Goal: Navigation & Orientation: Find specific page/section

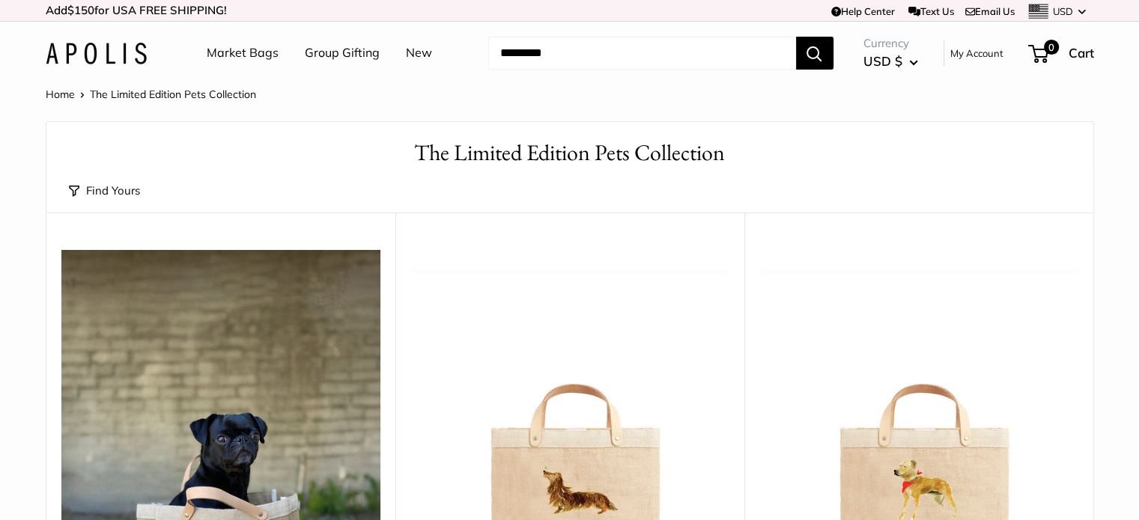
click at [523, 57] on input "Search..." at bounding box center [642, 53] width 308 height 33
type input "****"
click at [796, 37] on button "Search" at bounding box center [814, 53] width 37 height 33
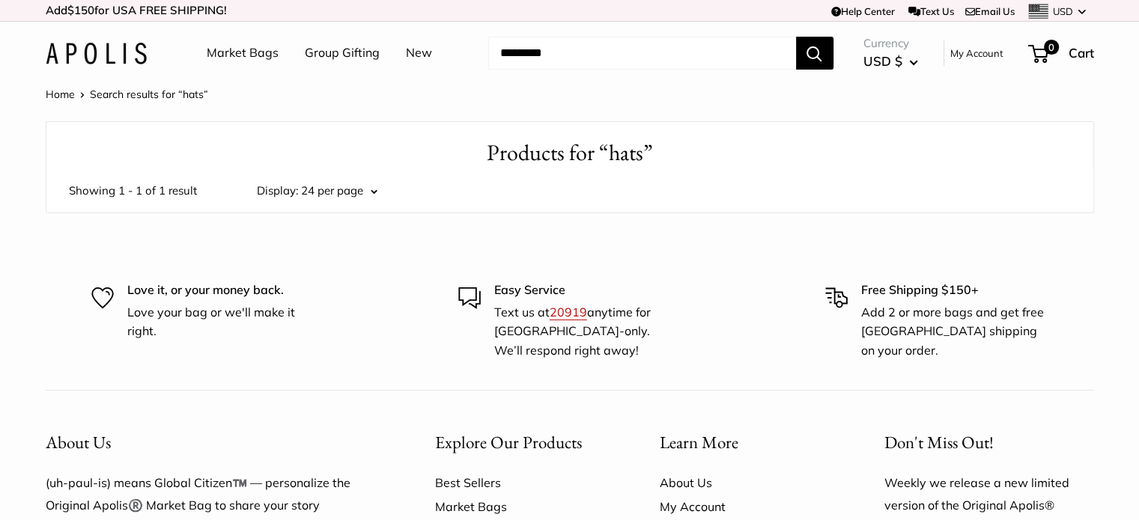
click at [414, 48] on link "New" at bounding box center [419, 53] width 26 height 22
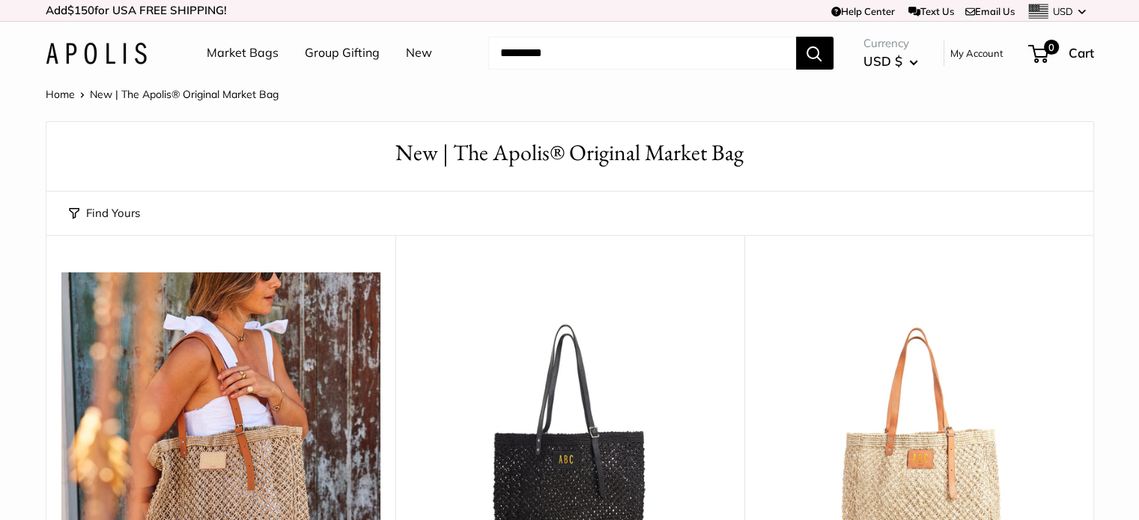
click at [123, 61] on img at bounding box center [96, 54] width 101 height 22
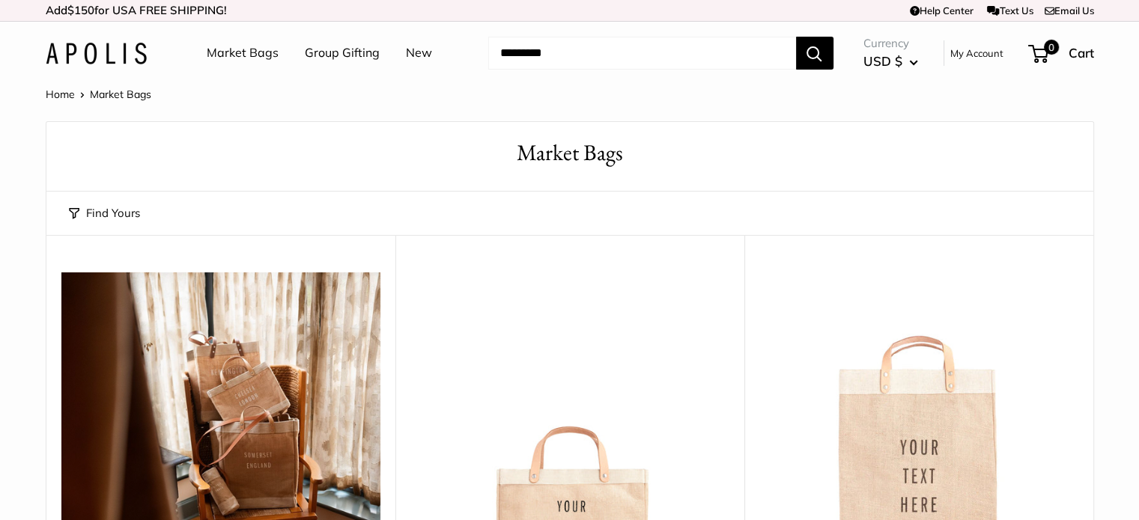
click at [67, 100] on link "Home" at bounding box center [60, 94] width 29 height 13
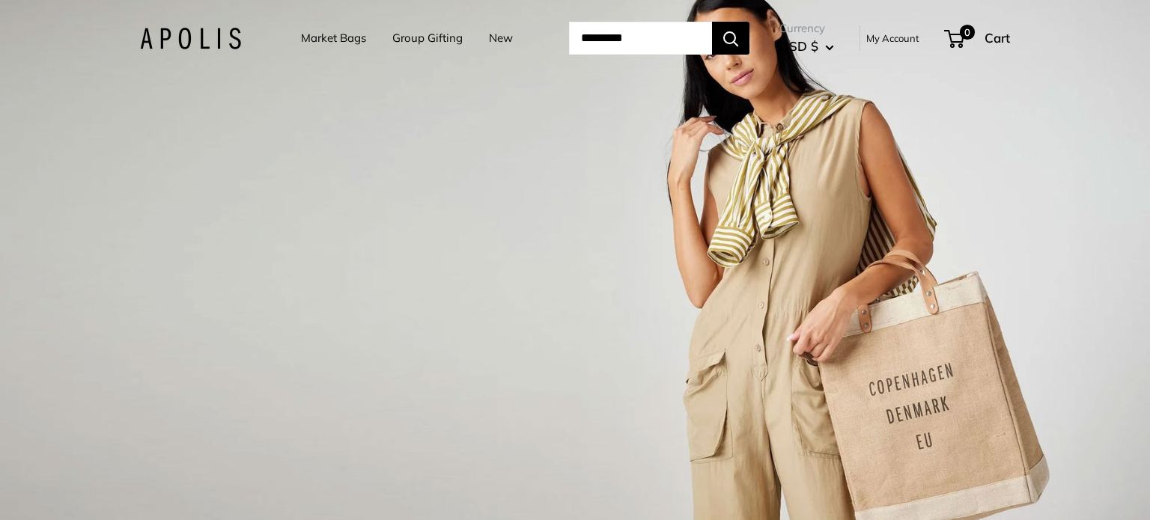
click at [404, 42] on link "Group Gifting" at bounding box center [427, 38] width 70 height 21
